Goal: Unclear

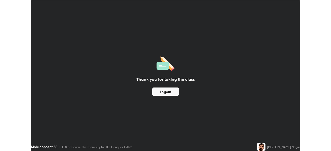
scroll to position [186, 331]
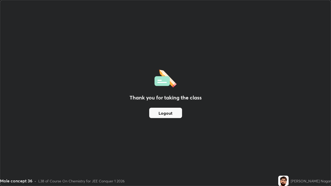
click at [84, 179] on div "L38 of Course On Chemistry for JEE Conquer 1 2026" at bounding box center [81, 180] width 86 height 5
click at [96, 174] on div "Thank you for taking the class Logout" at bounding box center [165, 92] width 330 height 185
click at [102, 171] on div "Thank you for taking the class Logout" at bounding box center [165, 92] width 330 height 185
click at [122, 179] on div "L38 of Course On Chemistry for JEE Conquer 1 2026" at bounding box center [81, 180] width 86 height 5
click at [127, 179] on div "Mole concept 36 • L38 of Course On Chemistry for JEE Conquer 1 2026" at bounding box center [138, 181] width 276 height 10
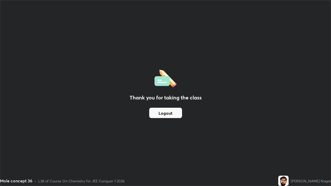
click at [143, 176] on div "Mole concept 36 • L38 of Course On Chemistry for JEE Conquer 1 2026" at bounding box center [138, 181] width 276 height 10
click at [154, 182] on div "Mole concept 36 • L38 of Course On Chemistry for JEE Conquer 1 2026" at bounding box center [138, 181] width 276 height 10
click at [175, 185] on div "Mole concept 36 • L38 of Course On Chemistry for JEE Conquer 1 2026" at bounding box center [138, 181] width 276 height 10
click at [216, 186] on div "Mole concept 36 • L38 of Course On Chemistry for JEE Conquer 1 2026" at bounding box center [138, 181] width 276 height 10
click at [236, 185] on div "Mole concept 36 • L38 of Course On Chemistry for JEE Conquer 1 2026" at bounding box center [138, 181] width 276 height 10
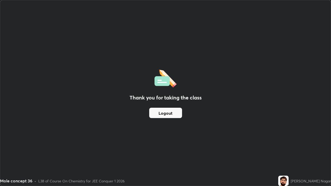
click at [259, 183] on div "Mole concept 36 • L38 of Course On Chemistry for JEE Conquer 1 2026" at bounding box center [138, 181] width 276 height 10
click at [288, 183] on img at bounding box center [283, 181] width 10 height 10
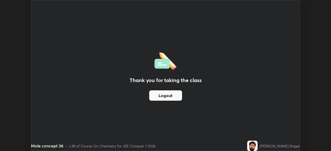
scroll to position [25679, 25500]
